Goal: Check status: Check status

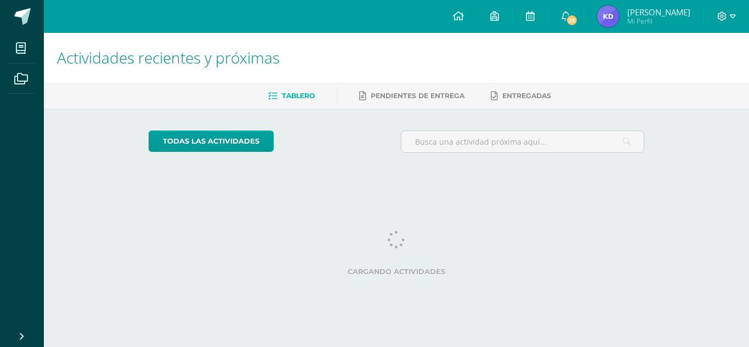
click at [619, 19] on img at bounding box center [608, 16] width 22 height 22
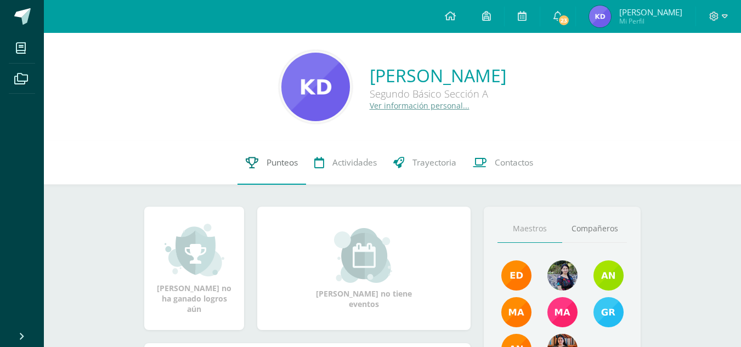
click at [267, 169] on link "Punteos" at bounding box center [271, 163] width 69 height 44
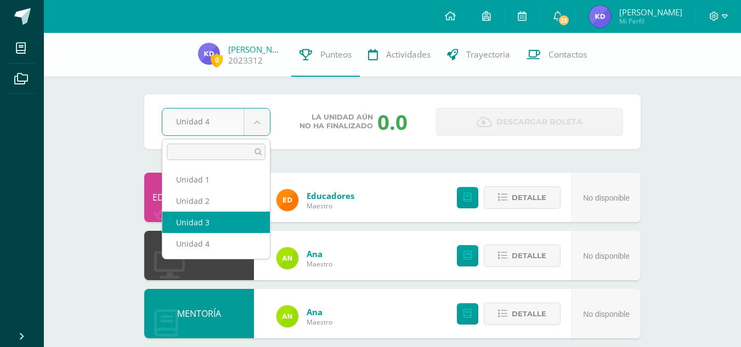
select select "Unidad 3"
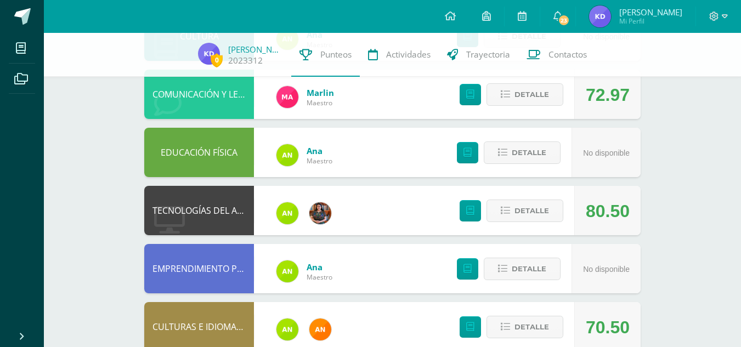
scroll to position [595, 0]
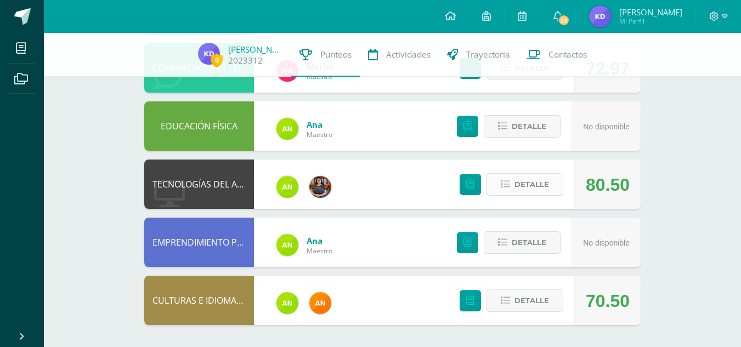
click at [510, 183] on icon at bounding box center [505, 184] width 9 height 9
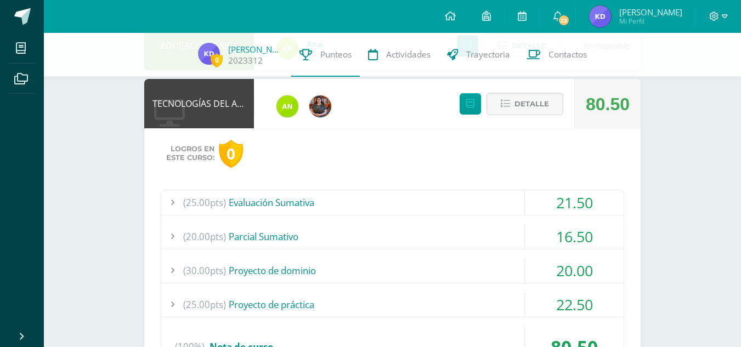
scroll to position [673, 0]
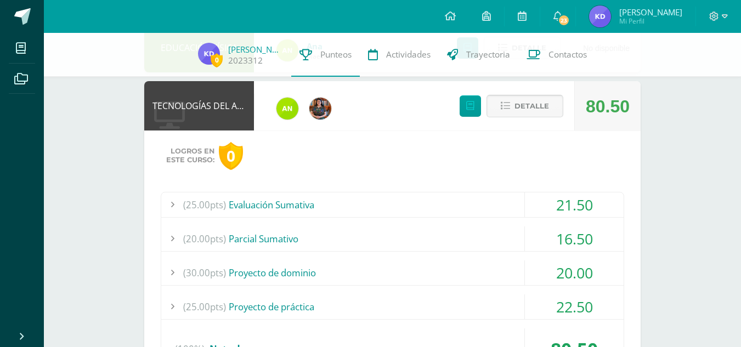
click at [514, 105] on button "Detalle" at bounding box center [524, 106] width 77 height 22
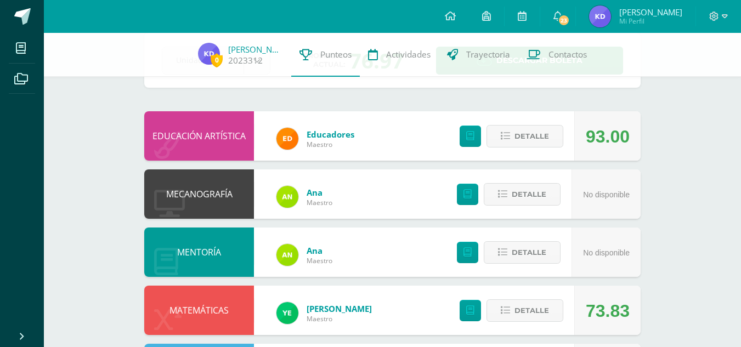
scroll to position [0, 0]
